Goal: Task Accomplishment & Management: Complete application form

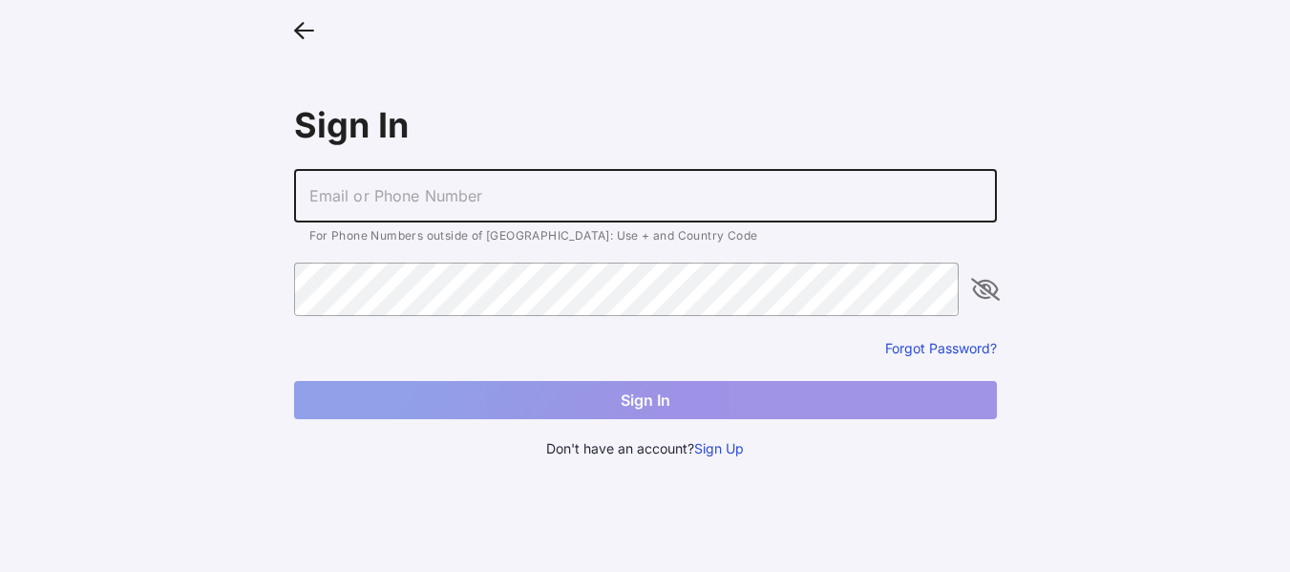
click at [353, 205] on input "text" at bounding box center [645, 195] width 703 height 53
click at [708, 453] on button "Sign Up" at bounding box center [719, 448] width 50 height 21
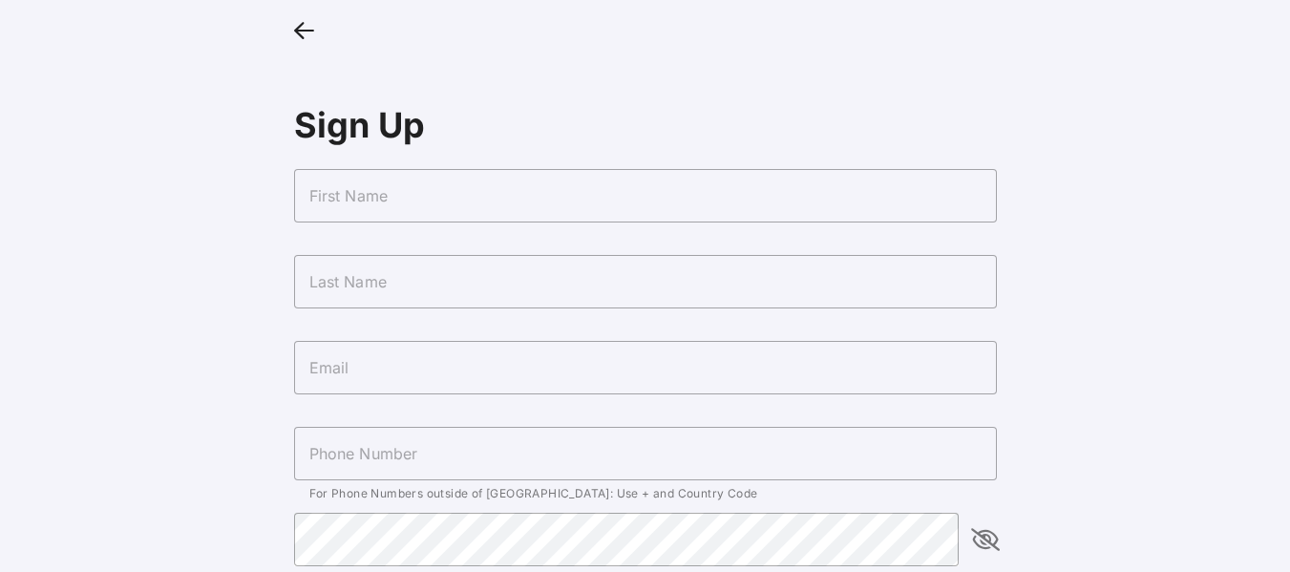
click at [424, 207] on input "text" at bounding box center [645, 195] width 703 height 53
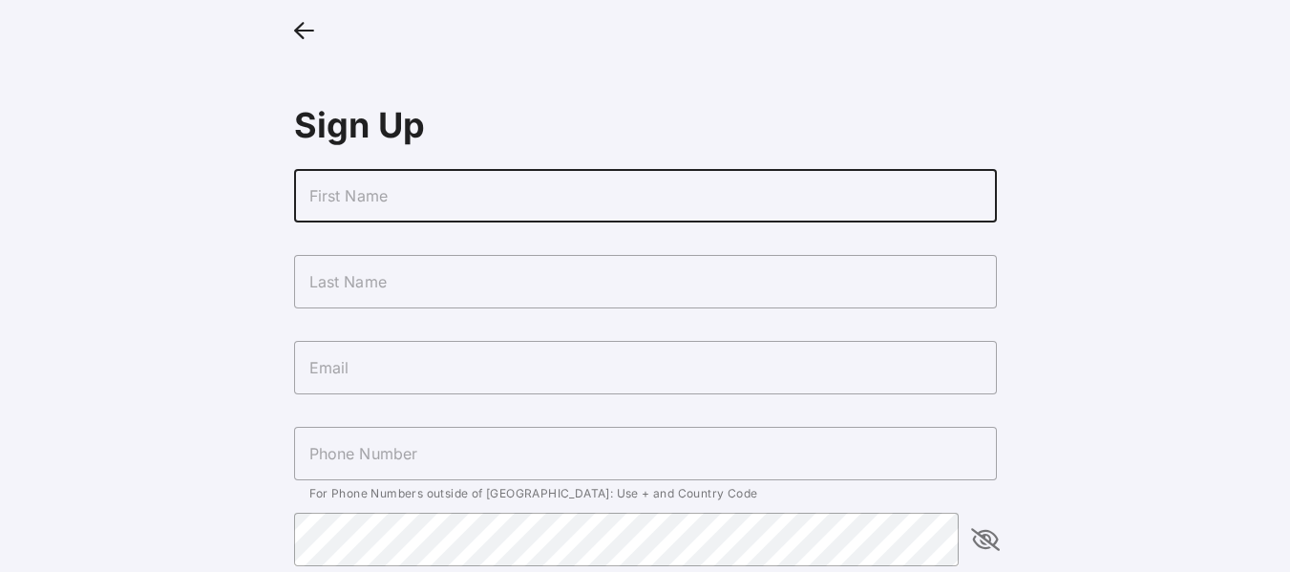
type input "Faith"
type input "White"
type input "+19739862021"
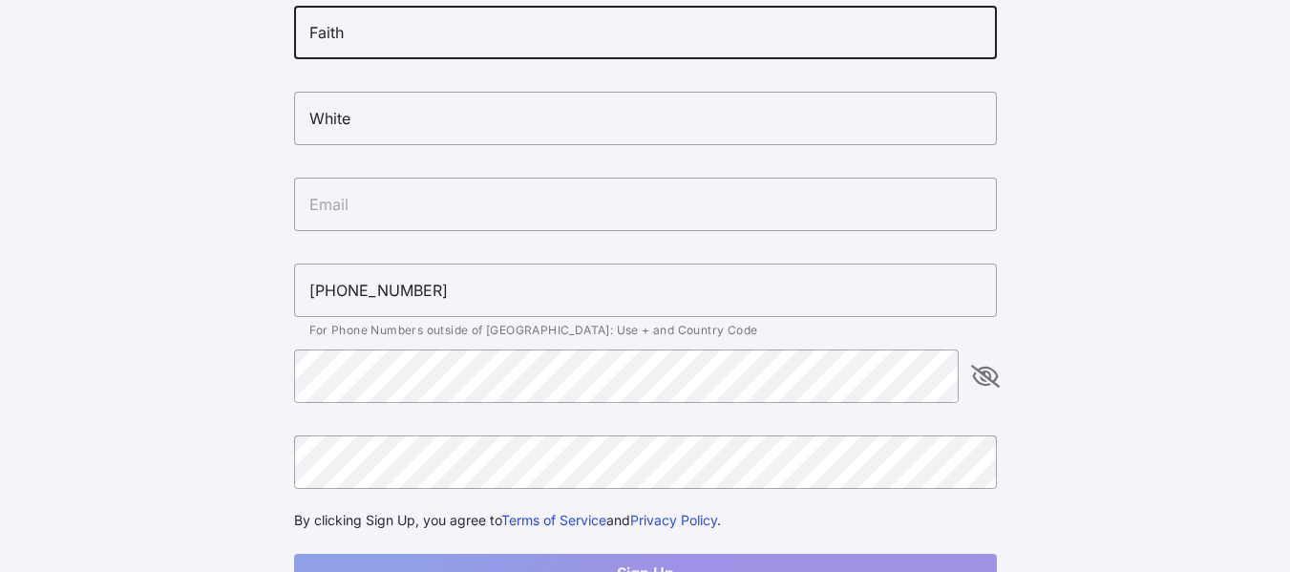
scroll to position [164, 0]
click at [399, 218] on input "text" at bounding box center [645, 203] width 703 height 53
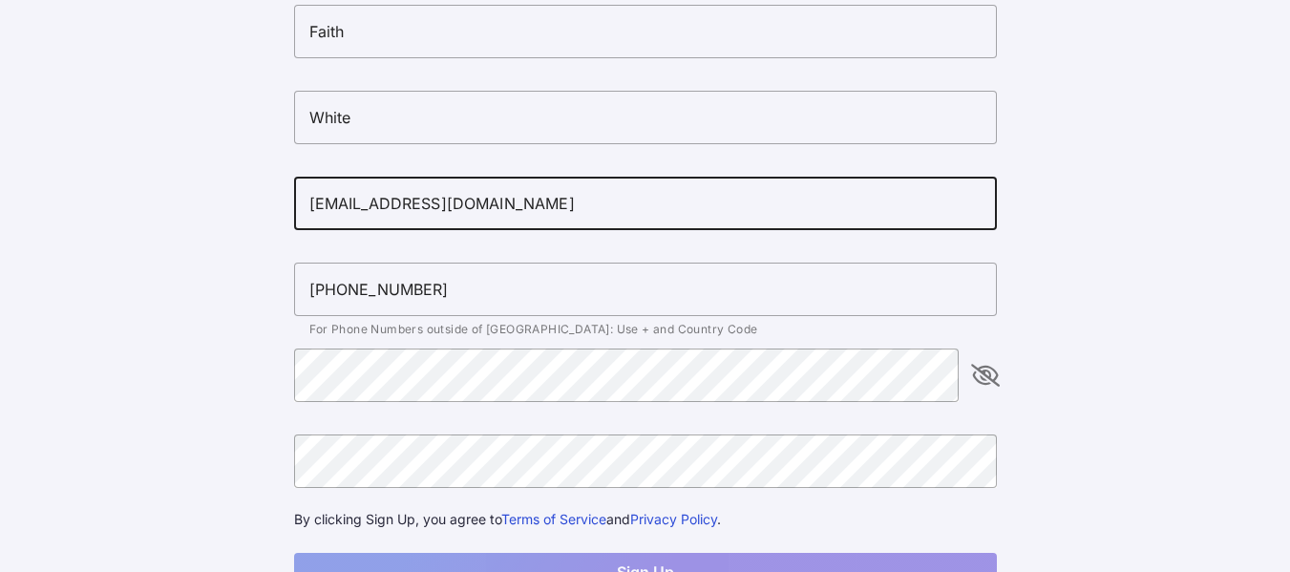
type input "3faith.white67@gmail.com"
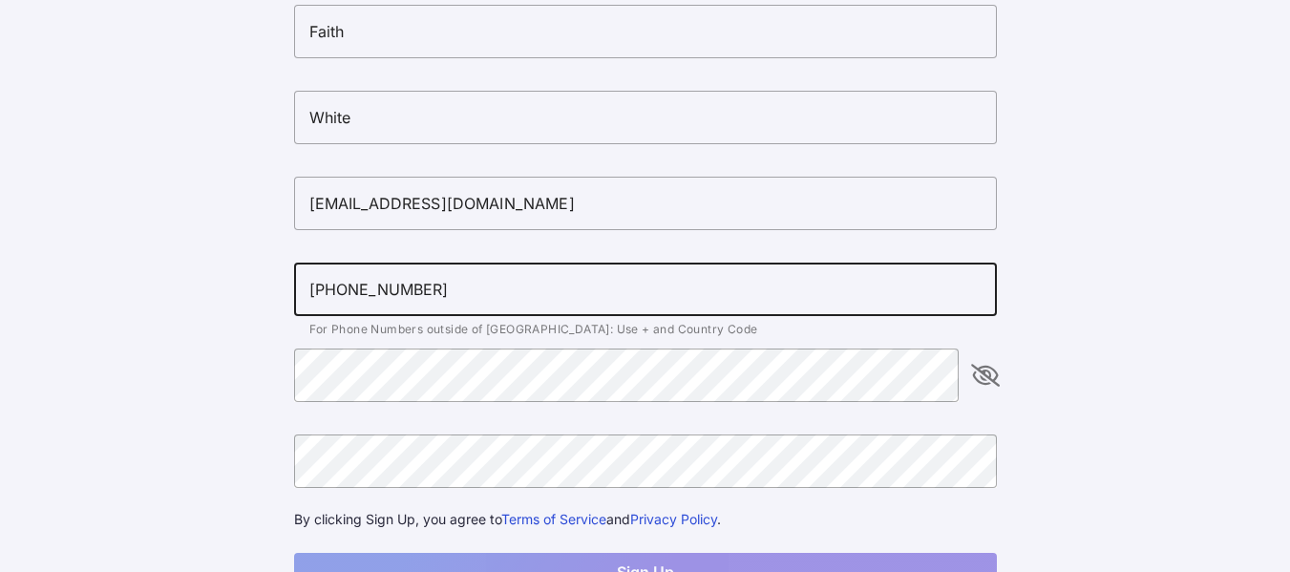
click at [414, 302] on input "+19739862021" at bounding box center [645, 289] width 703 height 53
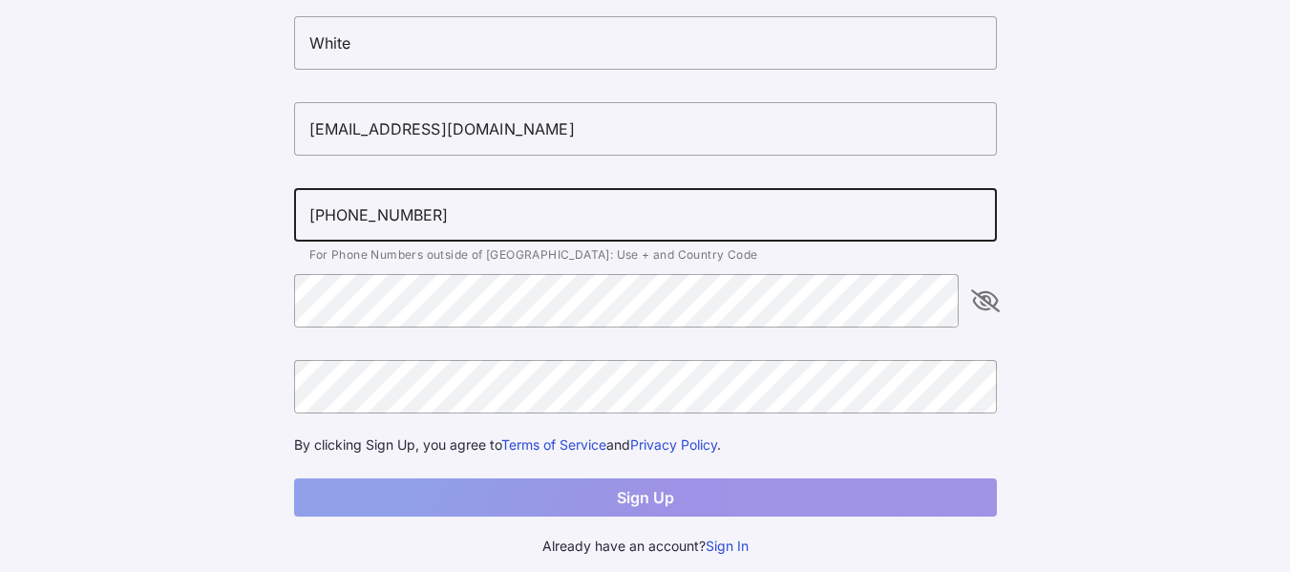
click at [493, 252] on span "For Phone Numbers outside of US: Use + and Country Code" at bounding box center [533, 254] width 449 height 14
click at [419, 217] on input "+19732707652" at bounding box center [645, 214] width 703 height 53
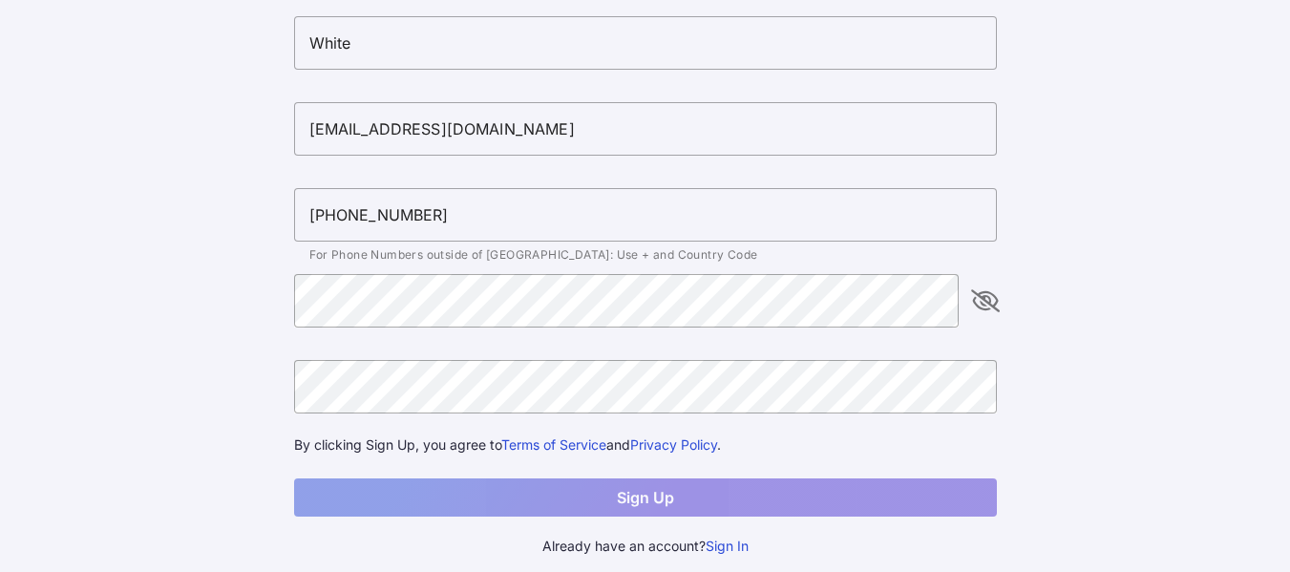
click at [552, 170] on div at bounding box center [645, 169] width 672 height 13
click at [499, 213] on input "+19732707652" at bounding box center [645, 214] width 703 height 53
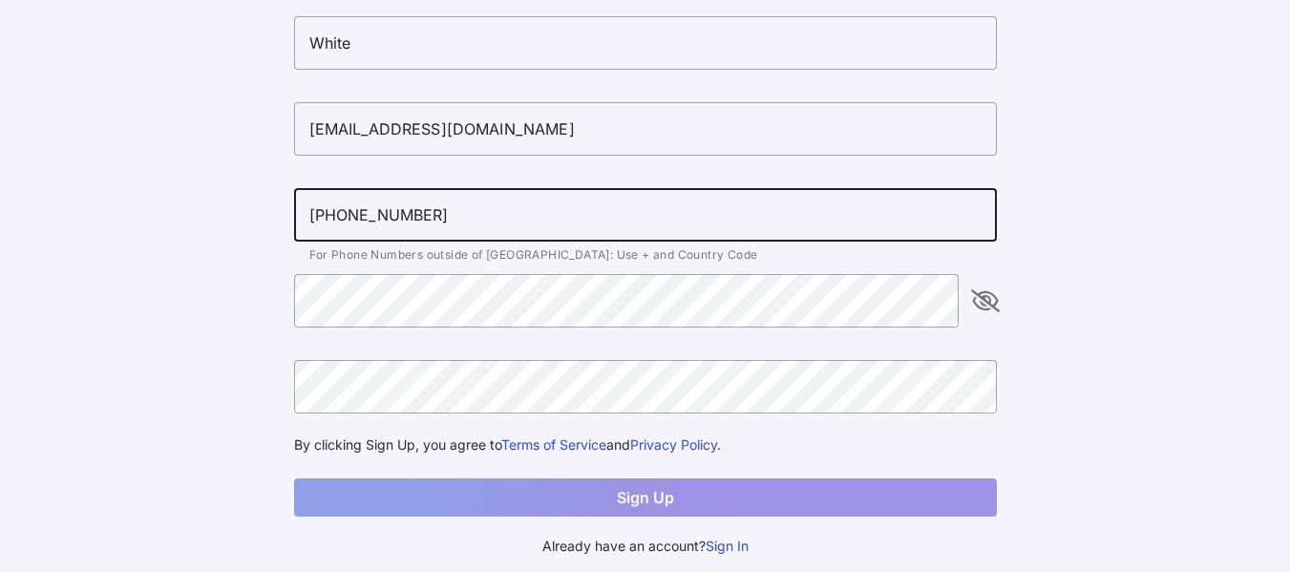
click at [499, 213] on input "+19732707652" at bounding box center [645, 214] width 703 height 53
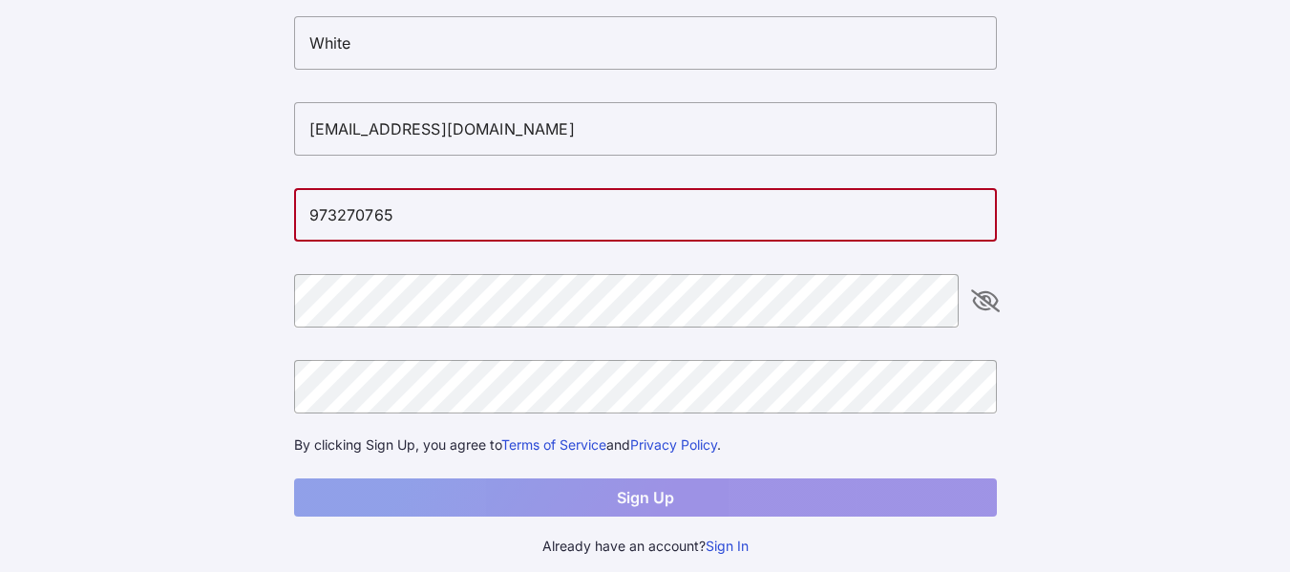
type input "+19732707652"
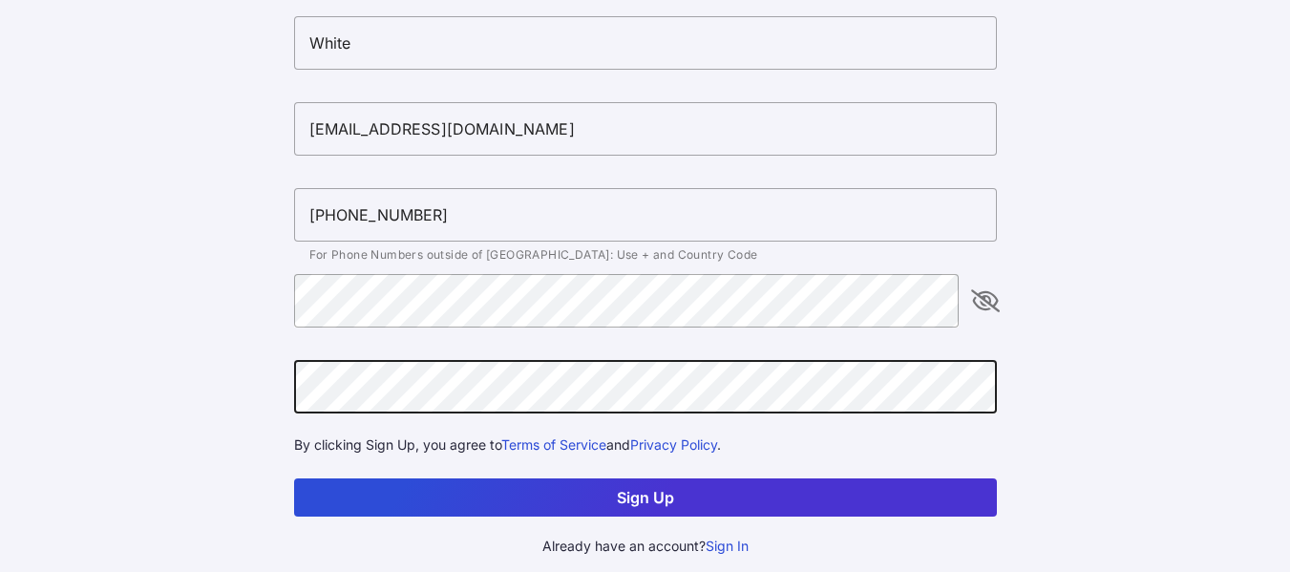
click at [838, 487] on button "Sign Up" at bounding box center [645, 497] width 703 height 38
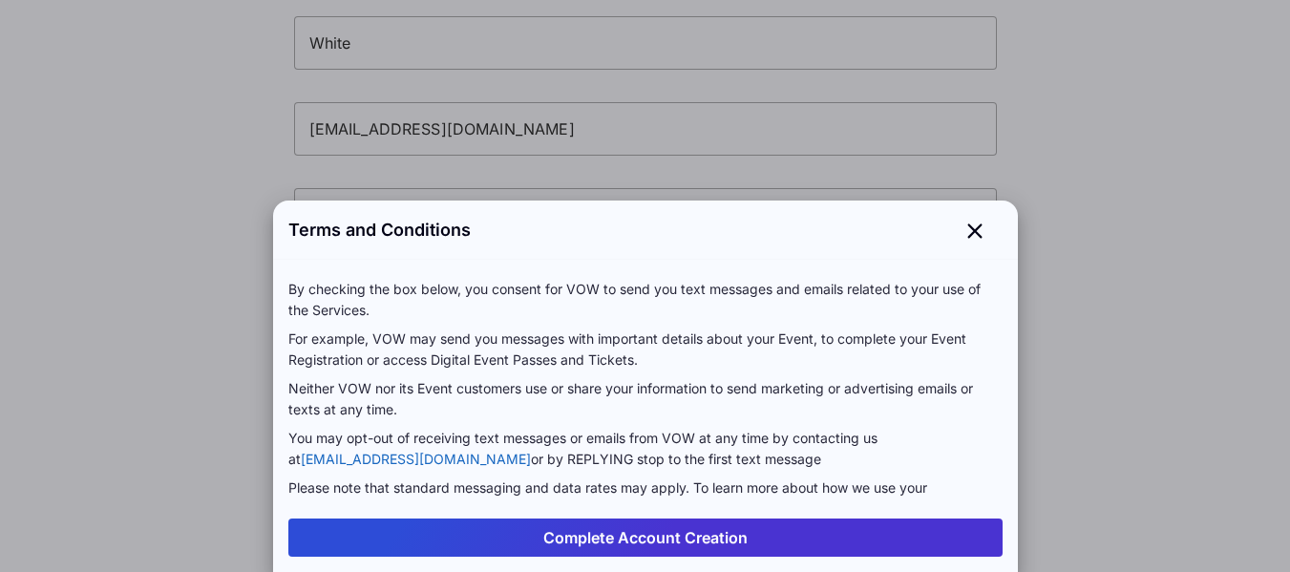
scroll to position [0, 0]
click at [724, 539] on button "Complete Account Creation" at bounding box center [645, 537] width 714 height 38
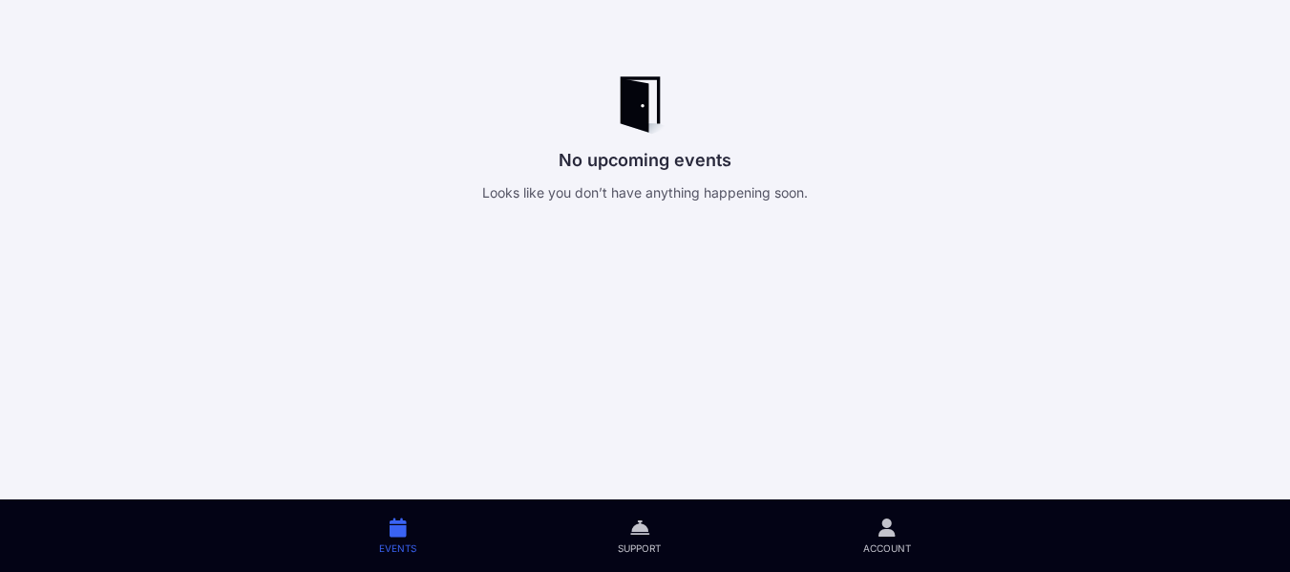
click at [883, 539] on link "Account" at bounding box center [886, 535] width 249 height 73
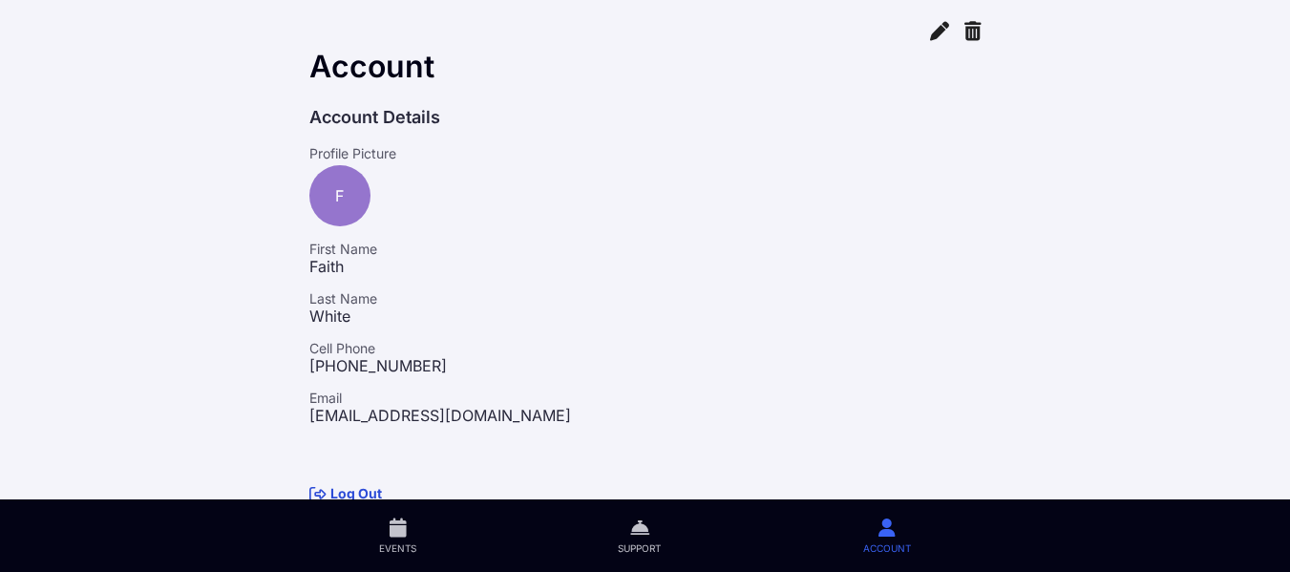
scroll to position [34, 0]
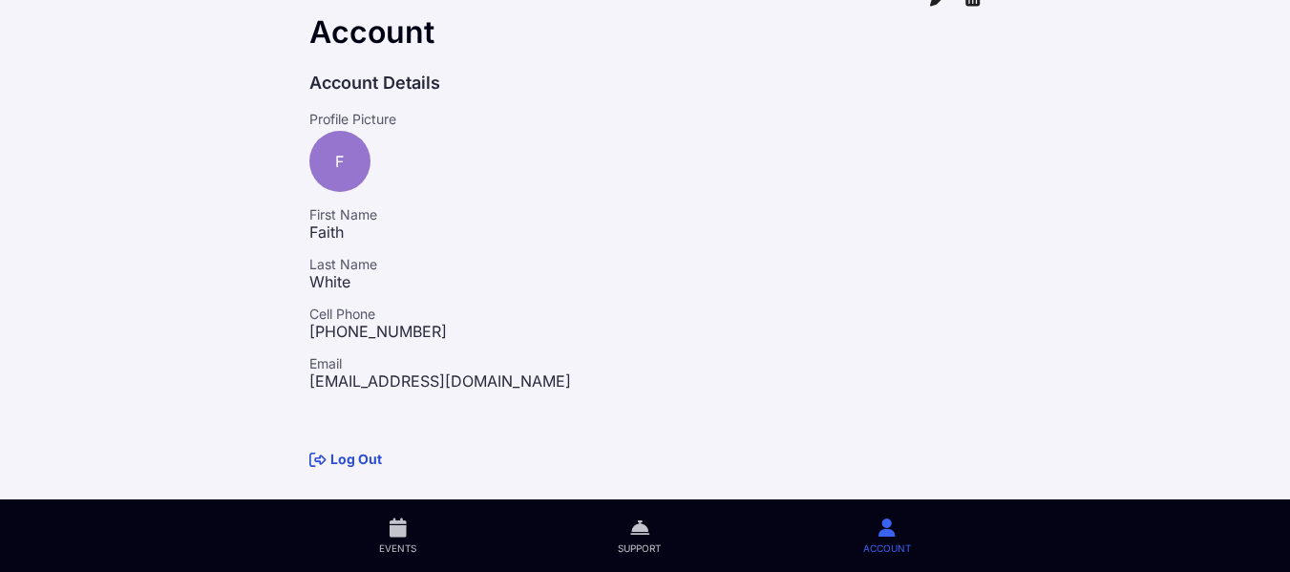
click at [412, 549] on span "Events" at bounding box center [397, 547] width 37 height 13
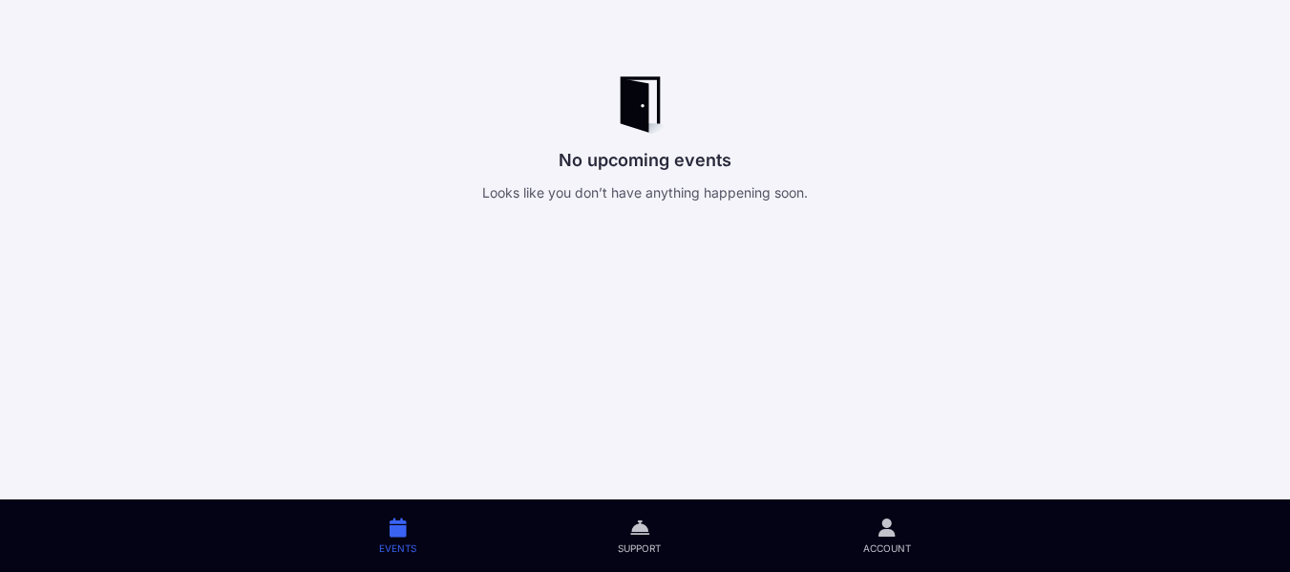
click at [412, 549] on span "Events" at bounding box center [397, 547] width 37 height 13
